Goal: Information Seeking & Learning: Understand process/instructions

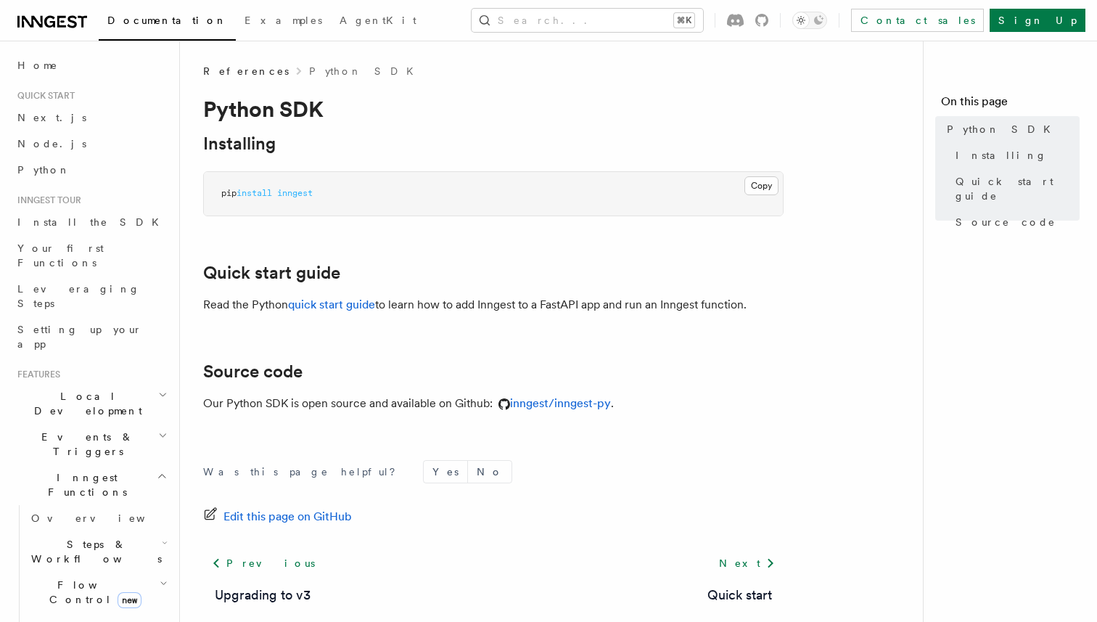
scroll to position [74, 0]
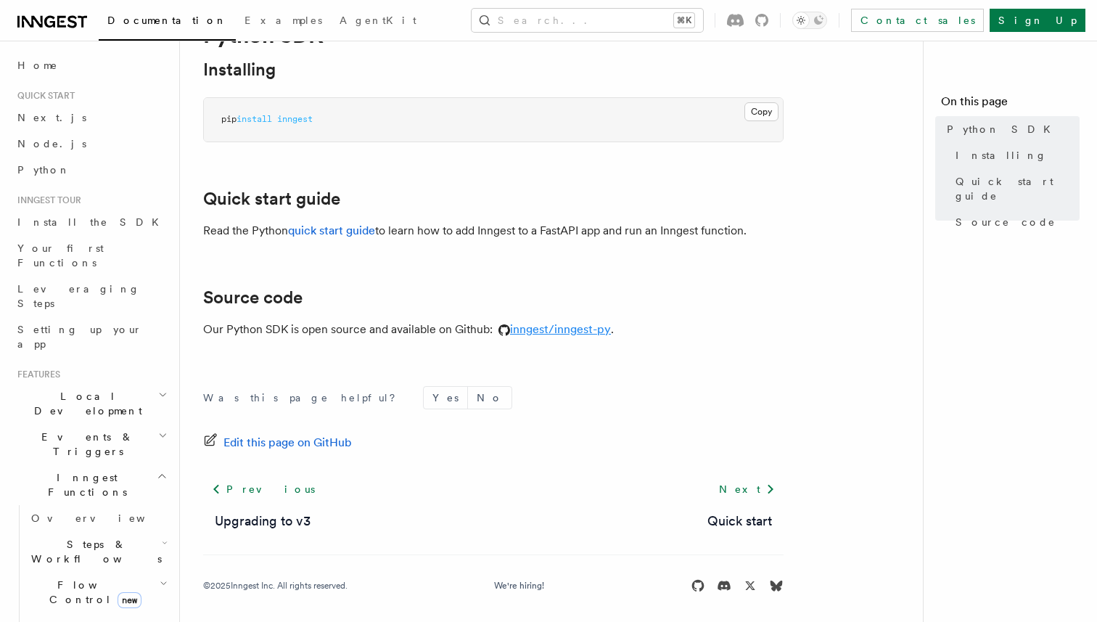
click at [586, 326] on link "inngest/inngest-py" at bounding box center [552, 329] width 118 height 14
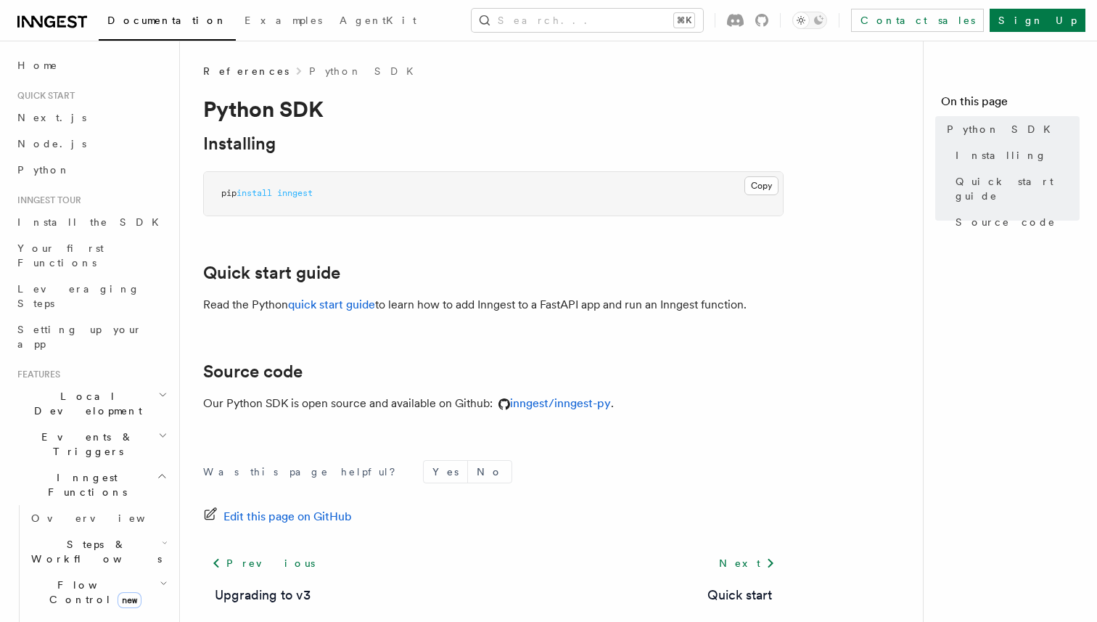
scroll to position [1, 0]
click at [329, 297] on link "quick start guide" at bounding box center [331, 304] width 87 height 14
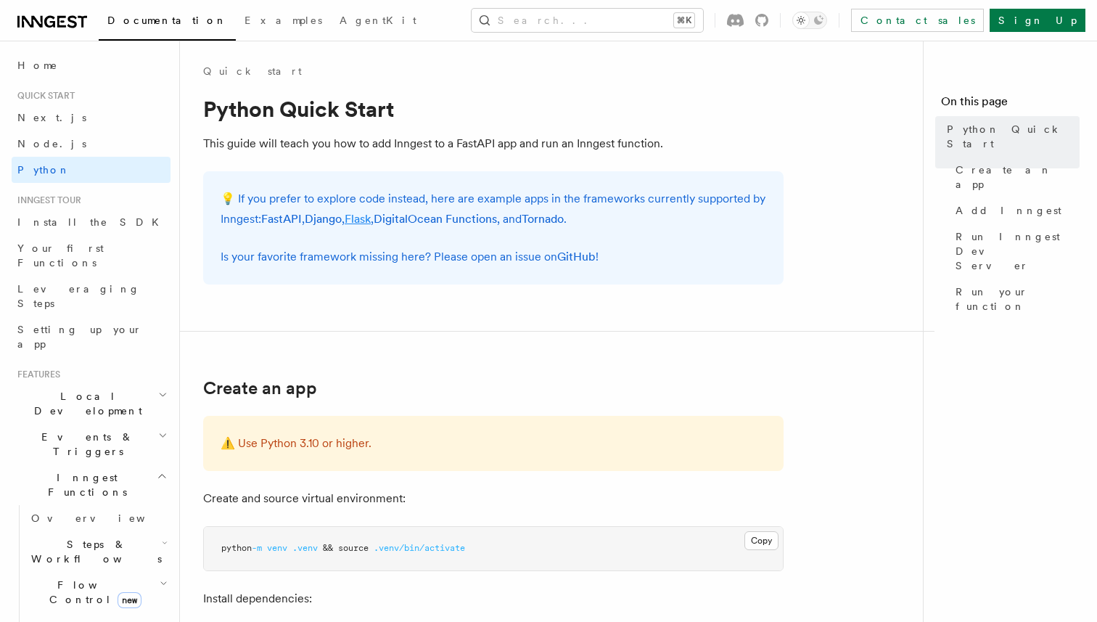
click at [371, 218] on link "Flask" at bounding box center [358, 219] width 26 height 14
